Goal: Check status: Check status

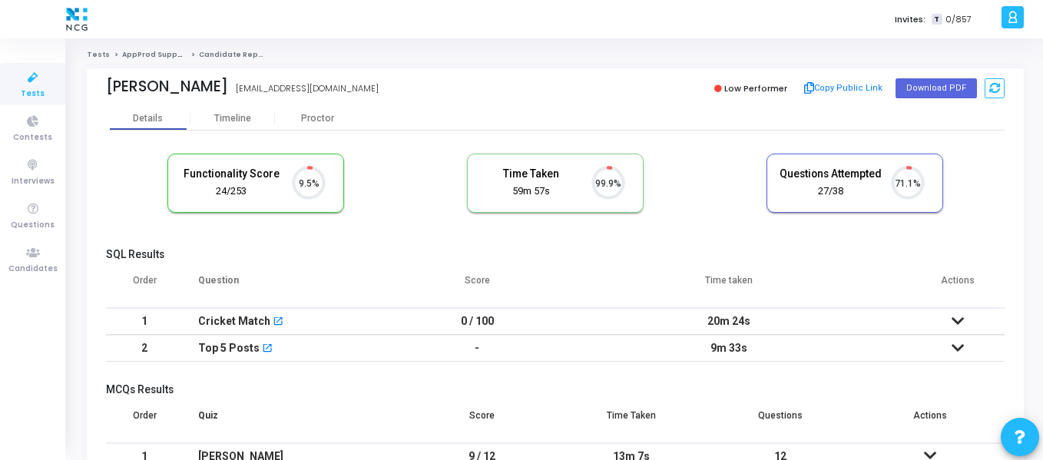
scroll to position [32, 39]
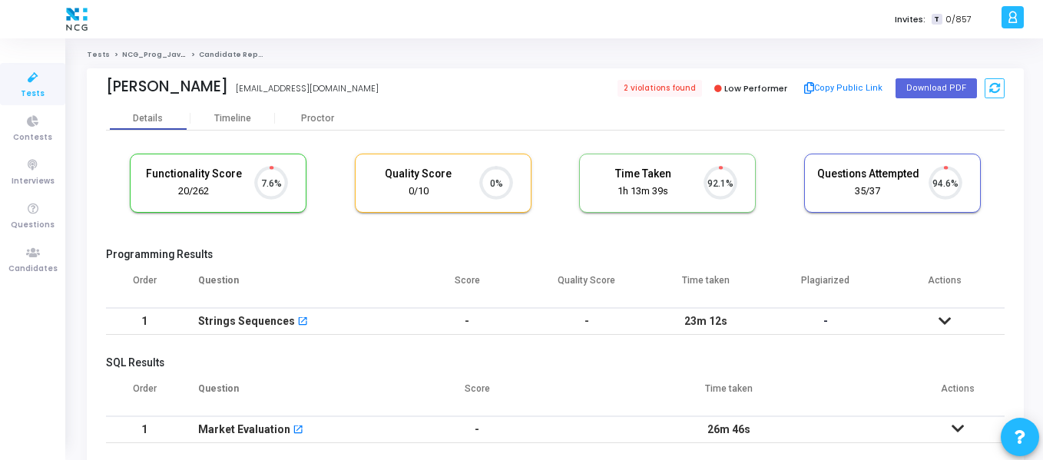
scroll to position [32, 39]
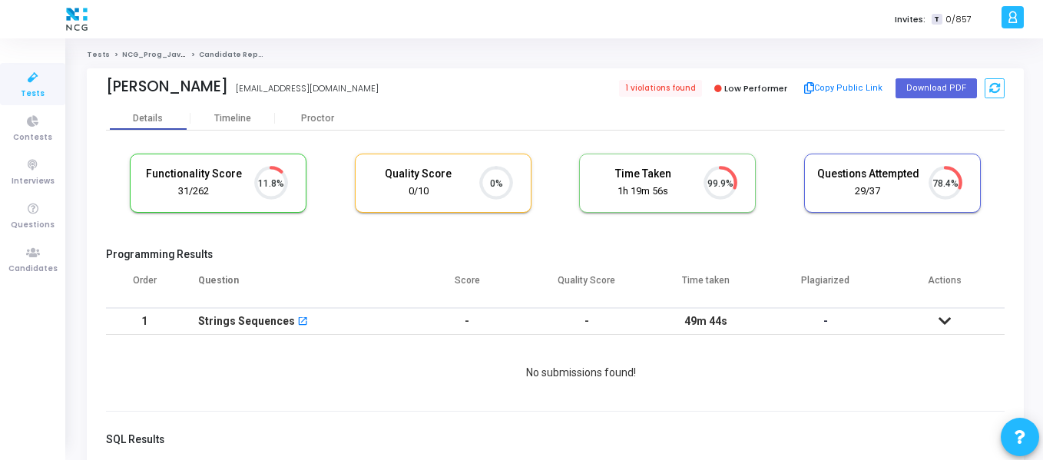
scroll to position [32, 39]
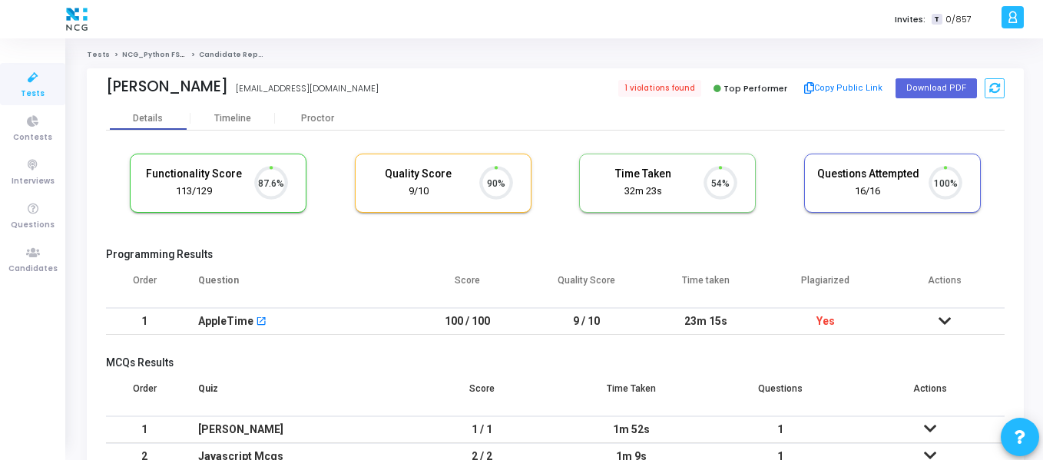
scroll to position [32, 39]
click at [667, 89] on span "1 violations found" at bounding box center [659, 88] width 84 height 17
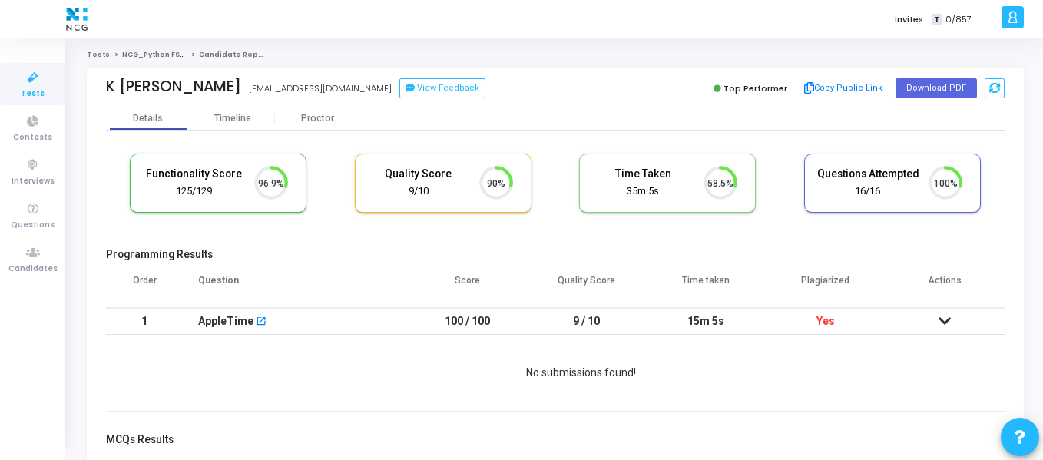
scroll to position [32, 39]
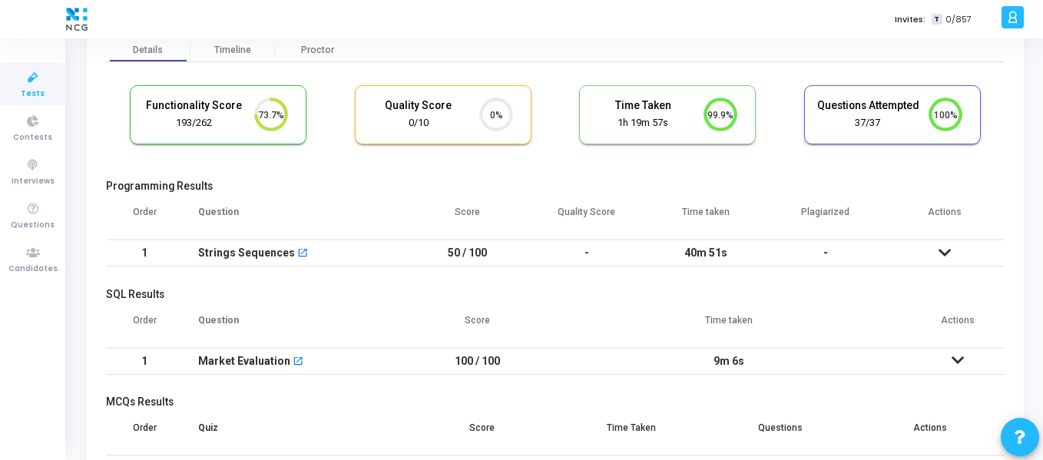
scroll to position [42, 0]
